Goal: Navigation & Orientation: Find specific page/section

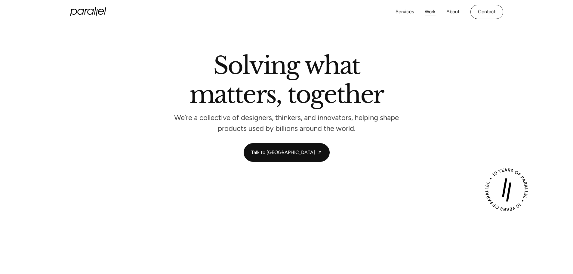
click at [427, 14] on link "Work" at bounding box center [429, 12] width 11 height 9
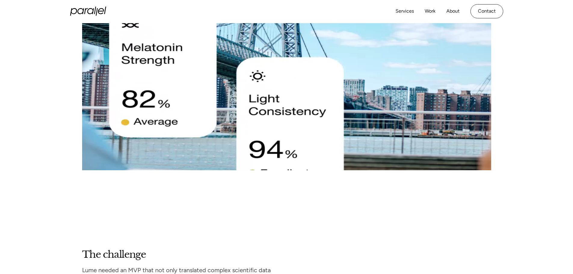
scroll to position [662, 0]
